Goal: Task Accomplishment & Management: Use online tool/utility

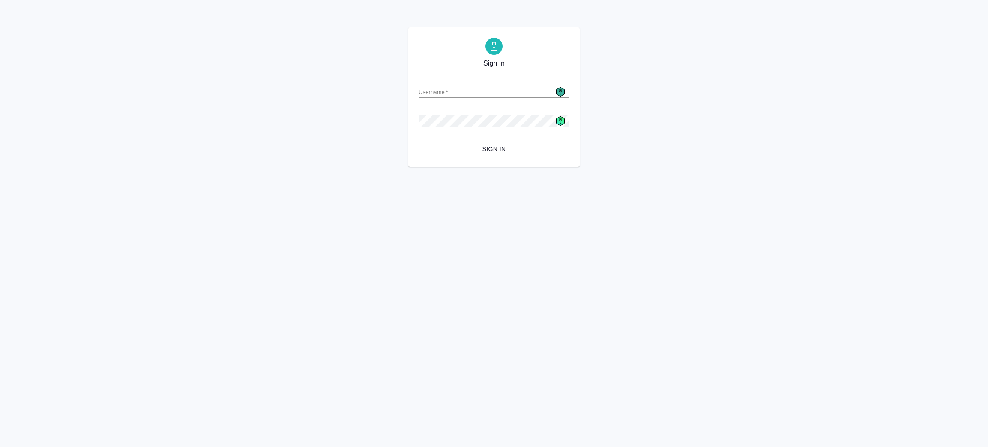
click at [558, 88] on g at bounding box center [560, 91] width 9 height 9
type input "a.zenkov@awatera.com"
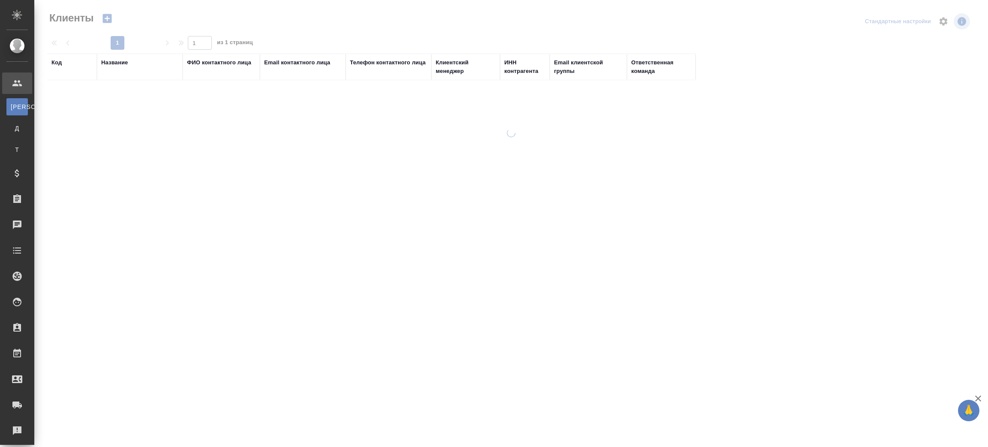
select select "RU"
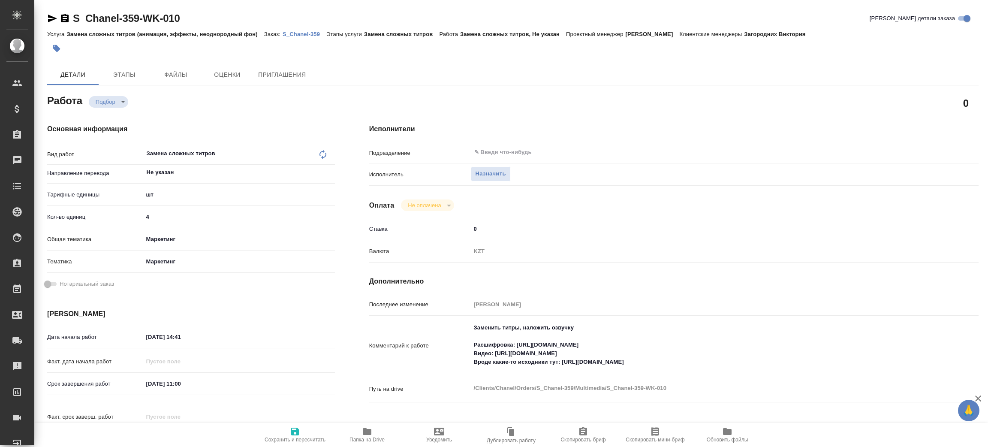
type textarea "x"
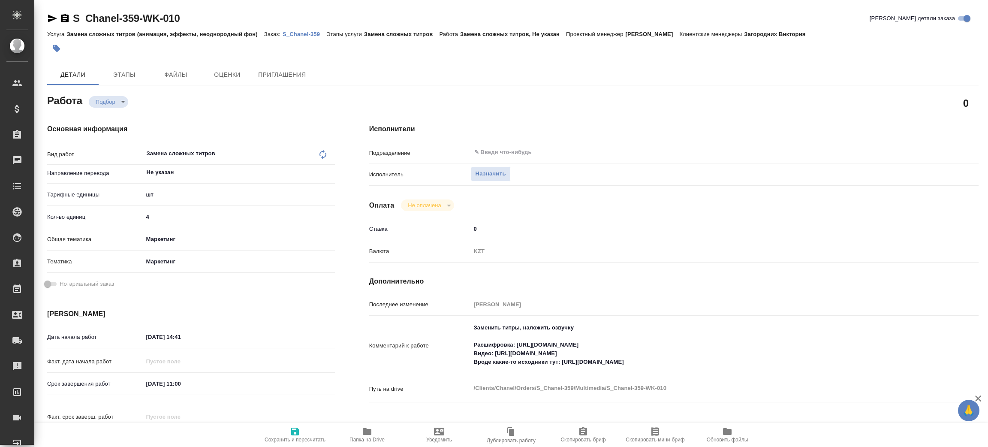
type textarea "x"
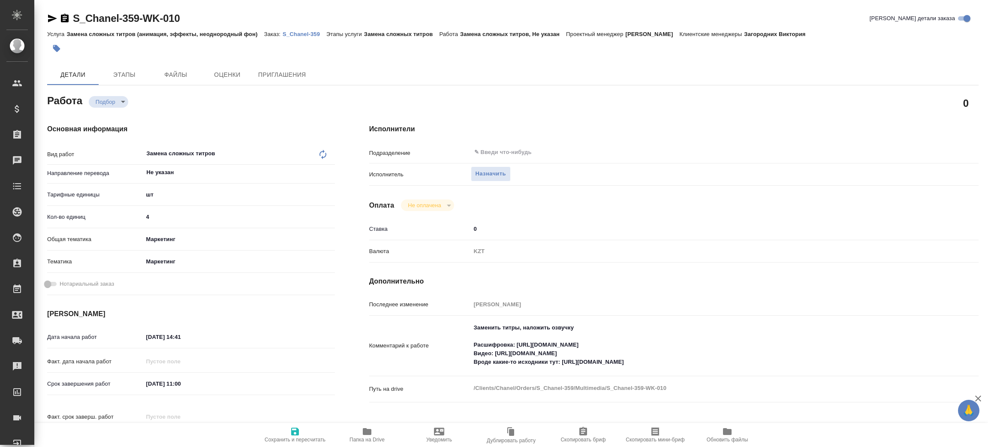
type textarea "x"
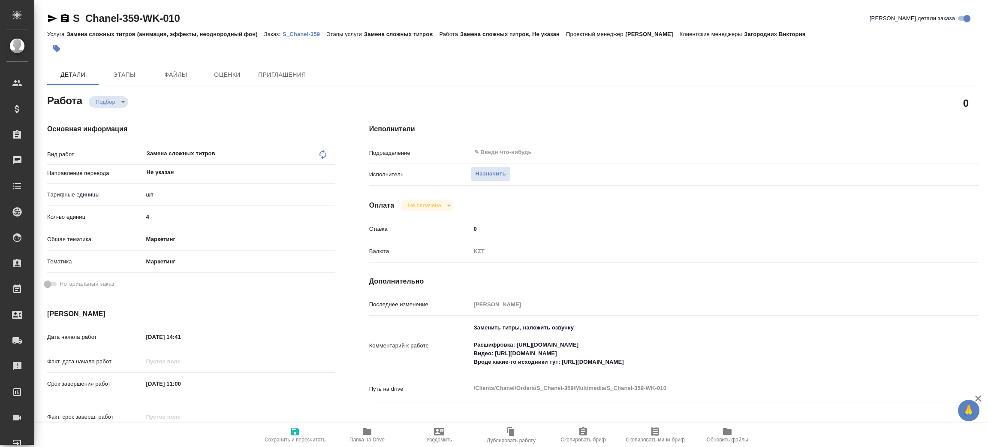
type textarea "x"
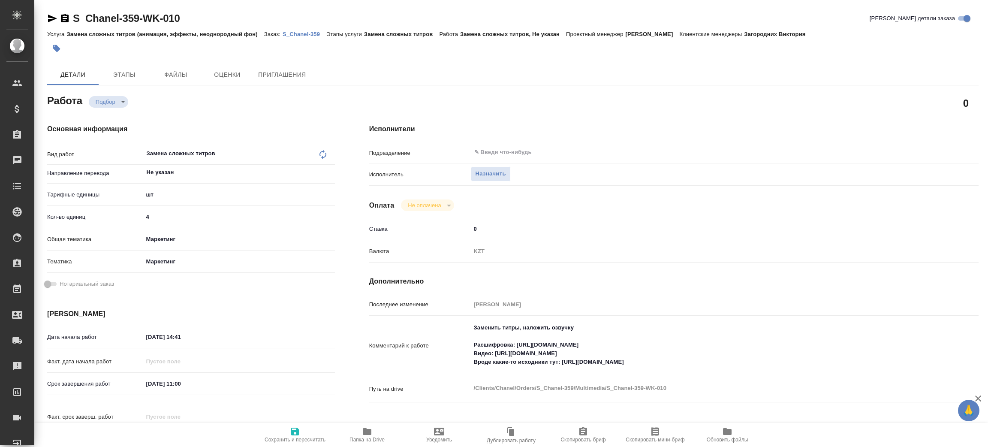
type textarea "x"
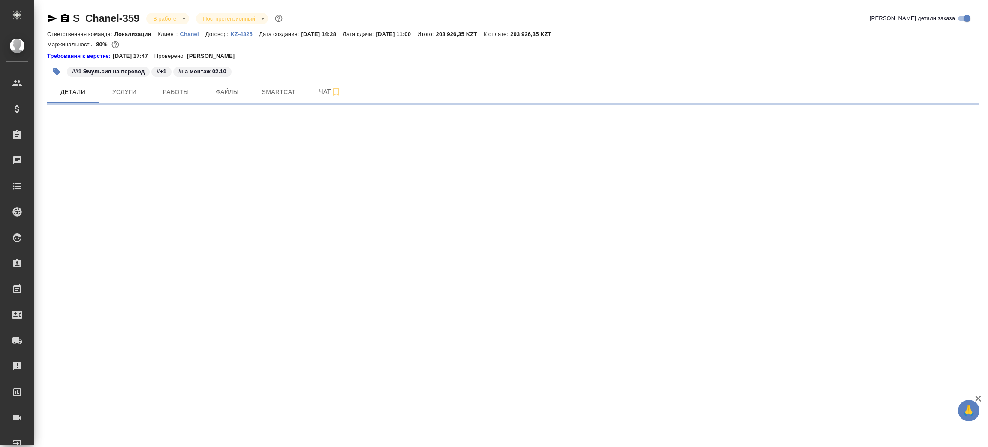
select select "RU"
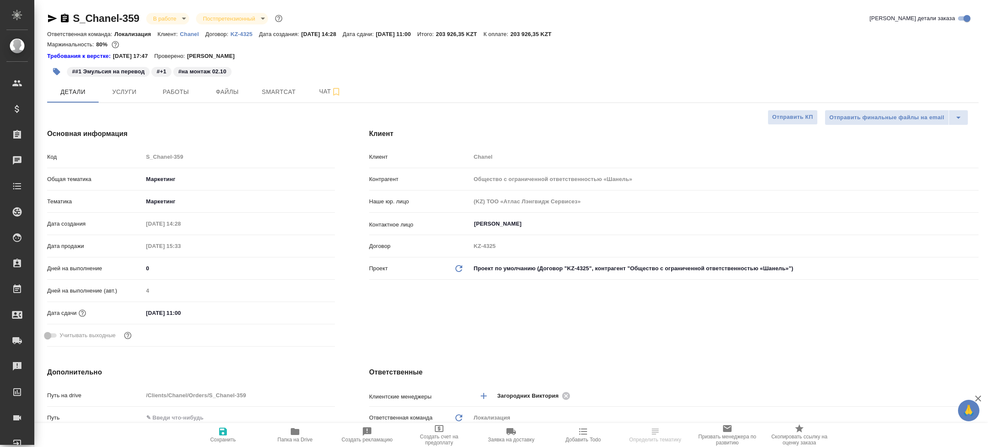
type textarea "x"
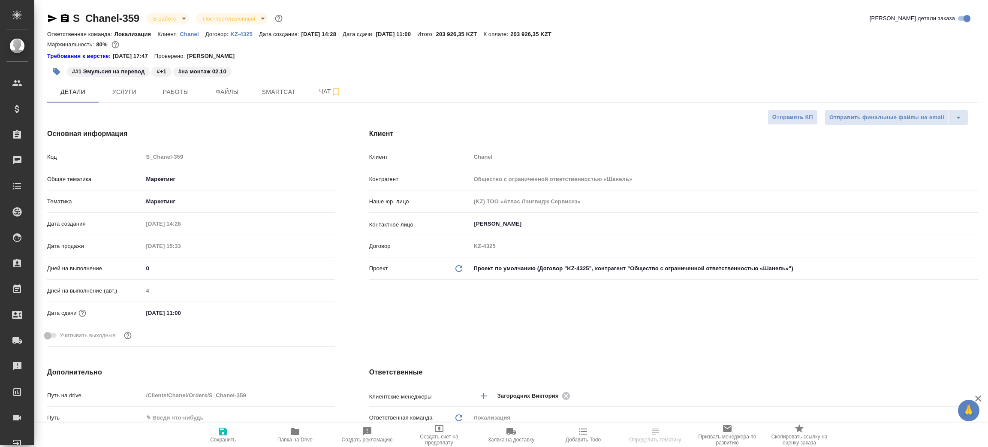
type textarea "x"
type input "Муталимов Марк"
type input "Переверзева Анна a.pereverzeva"
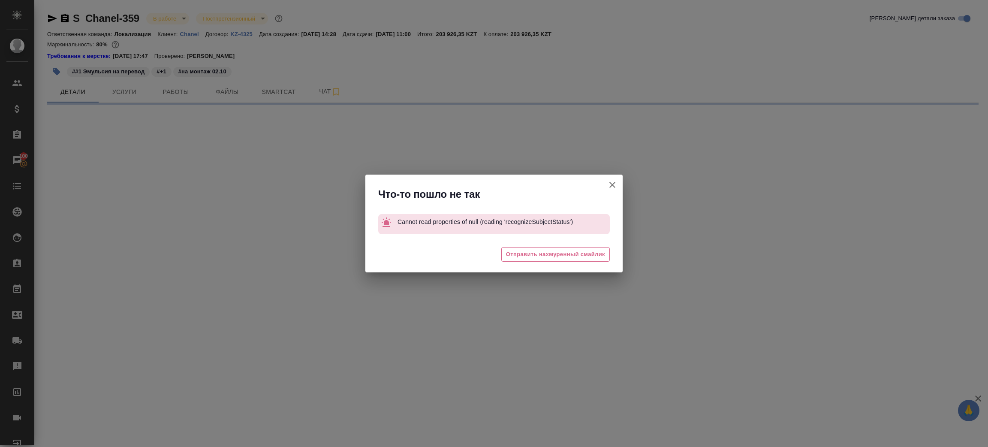
select select "RU"
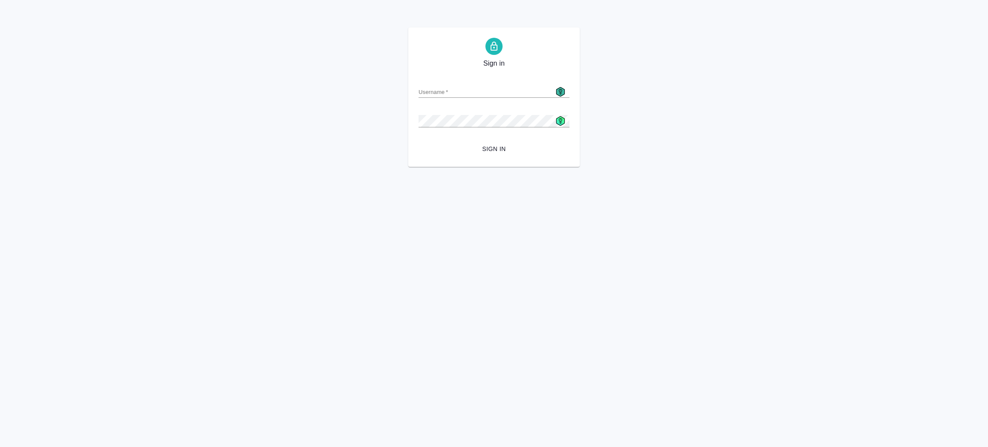
click at [565, 91] on input "Username   *" at bounding box center [493, 92] width 151 height 12
click at [562, 91] on icon at bounding box center [560, 91] width 9 height 9
type input "a.zenkov@awatera.com"
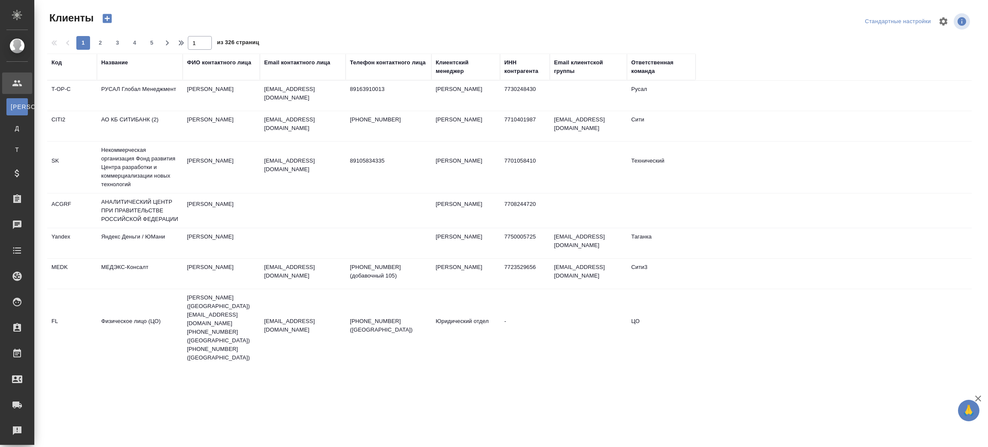
select select "RU"
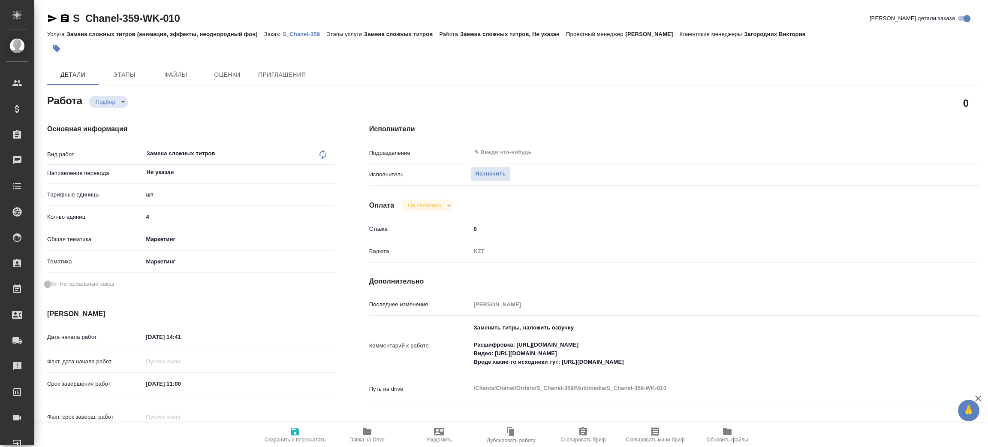
type textarea "x"
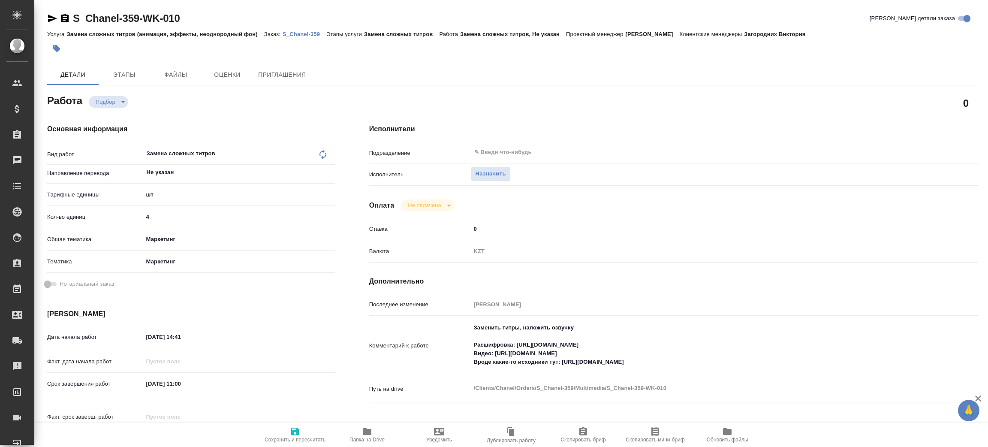
type textarea "x"
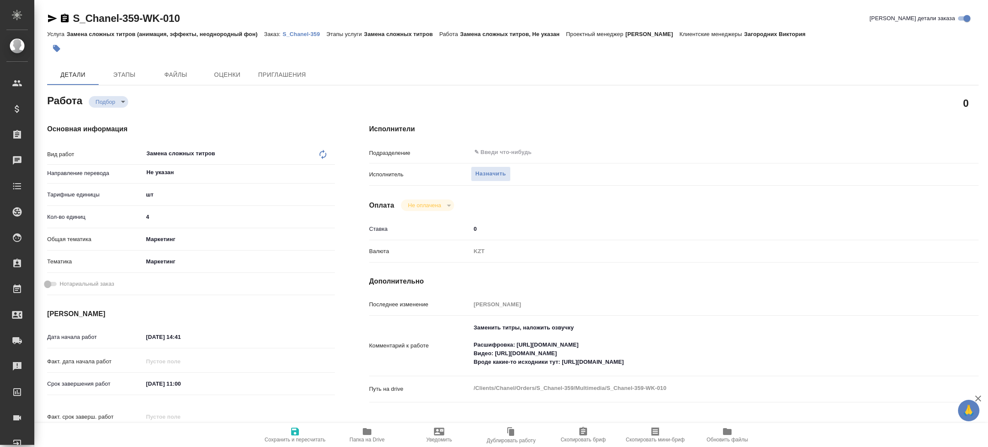
type textarea "x"
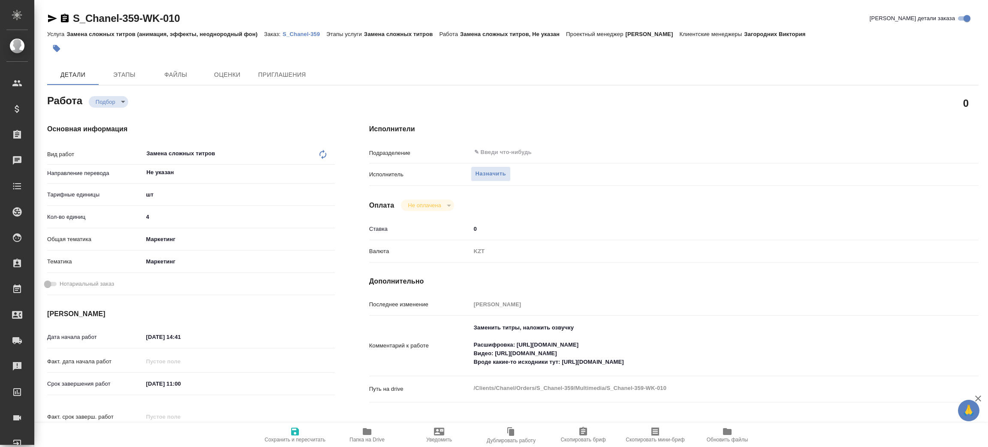
type textarea "x"
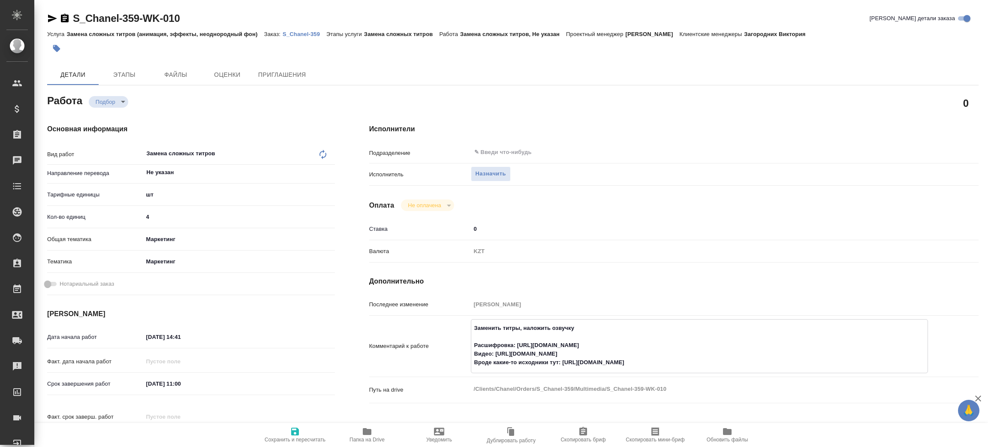
type textarea "x"
drag, startPoint x: 517, startPoint y: 343, endPoint x: 676, endPoint y: 344, distance: 158.6
click at [676, 344] on textarea "Заменить титры, наложить озвучку Расшифровка: [URL][DOMAIN_NAME] Видео: [URL][D…" at bounding box center [699, 345] width 456 height 49
drag, startPoint x: 496, startPoint y: 354, endPoint x: 721, endPoint y: 315, distance: 227.9
click at [689, 356] on textarea "Заменить титры, наложить озвучку Расшифровка: [URL][DOMAIN_NAME] Видео: [URL][D…" at bounding box center [699, 345] width 456 height 49
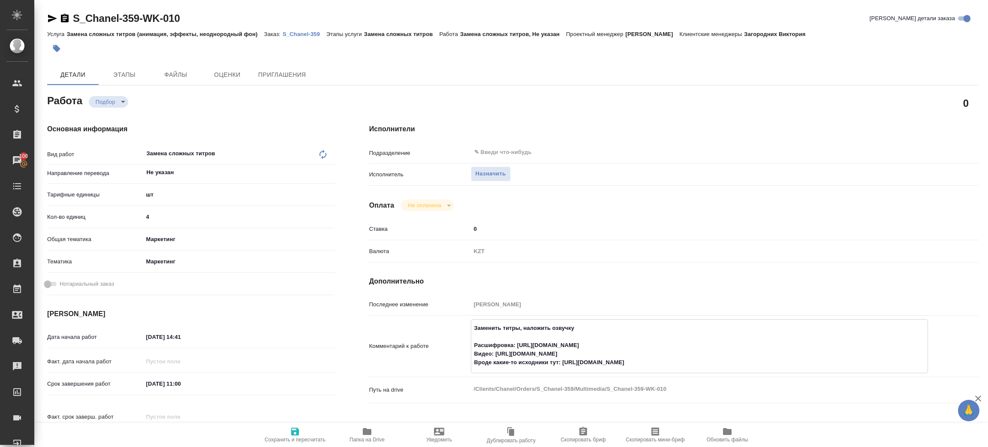
drag, startPoint x: 562, startPoint y: 361, endPoint x: 815, endPoint y: 3, distance: 439.0
click at [734, 360] on textarea "Заменить титры, наложить озвучку Расшифровка: [URL][DOMAIN_NAME] Видео: [URL][D…" at bounding box center [699, 345] width 456 height 49
type textarea "x"
click at [375, 426] on span "Папка на Drive" at bounding box center [367, 434] width 62 height 16
